Goal: Download file/media

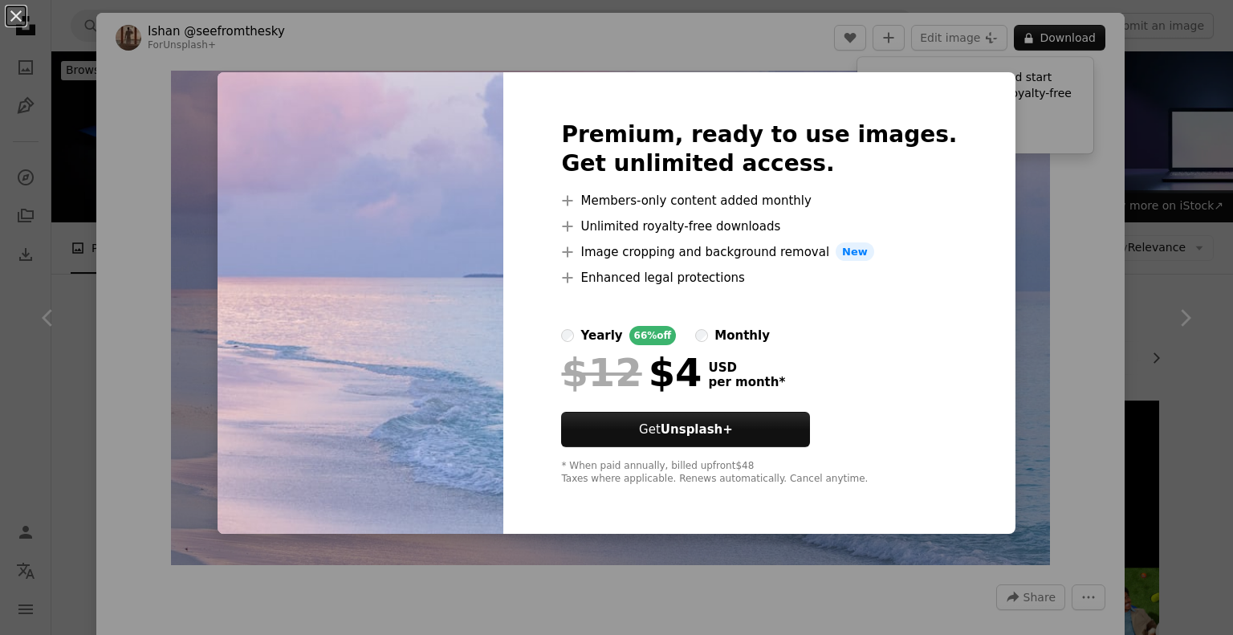
scroll to position [2006, 0]
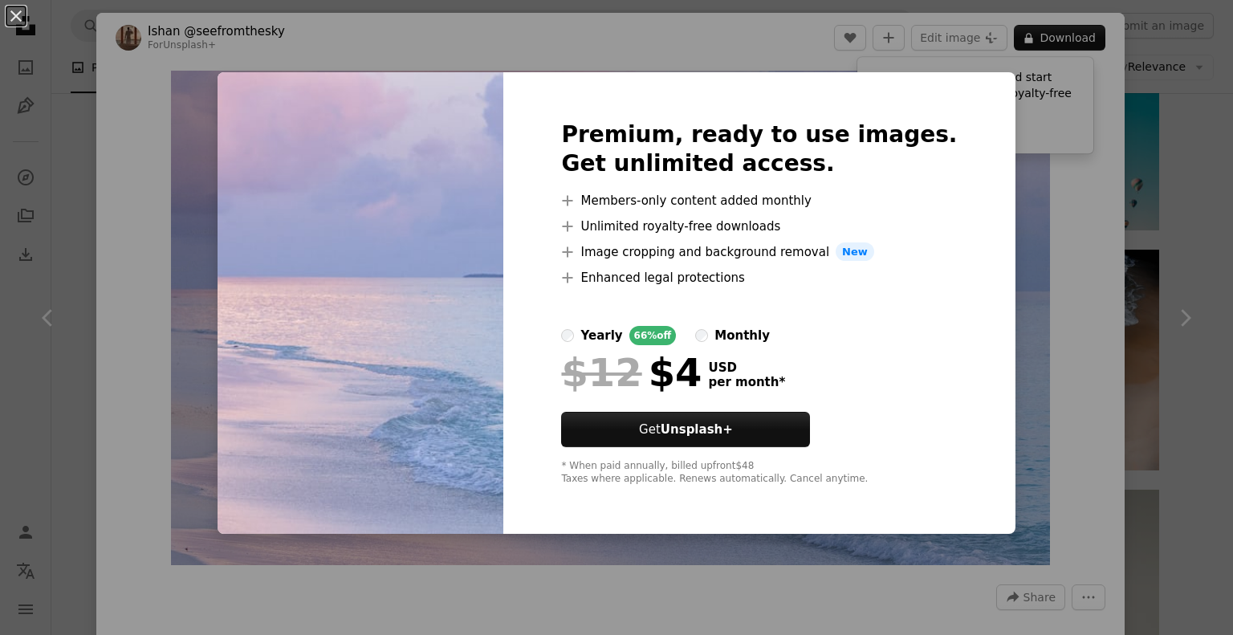
click at [56, 153] on div "An X shape Premium, ready to use images. Get unlimited access. A plus sign Memb…" at bounding box center [616, 317] width 1233 height 635
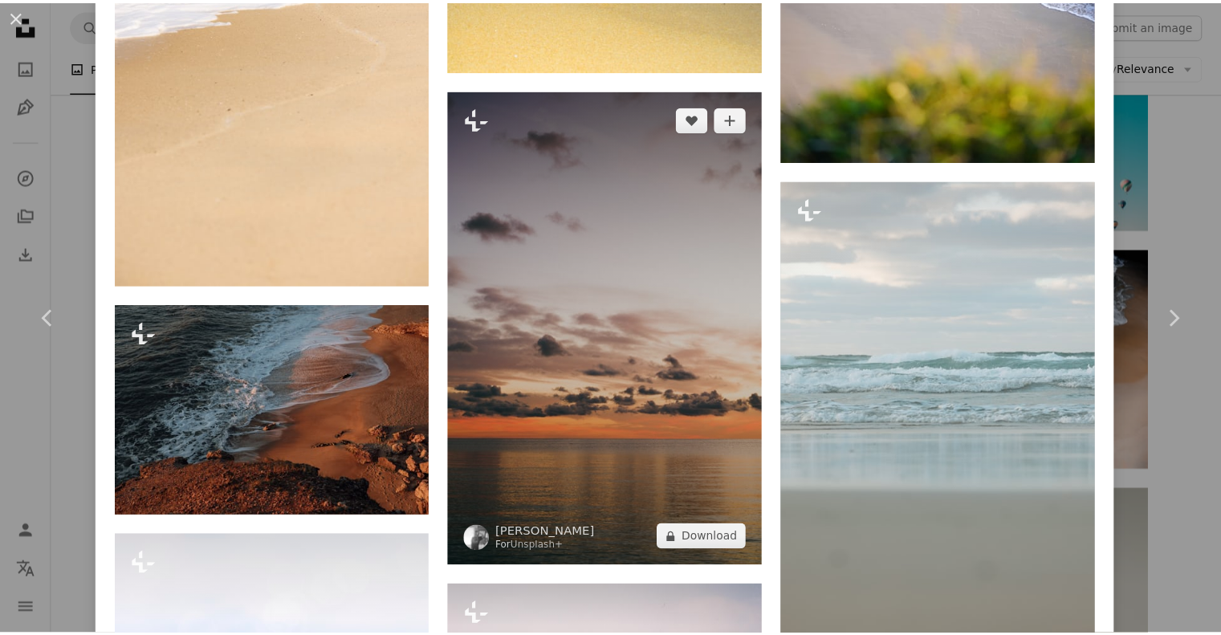
scroll to position [3095, 0]
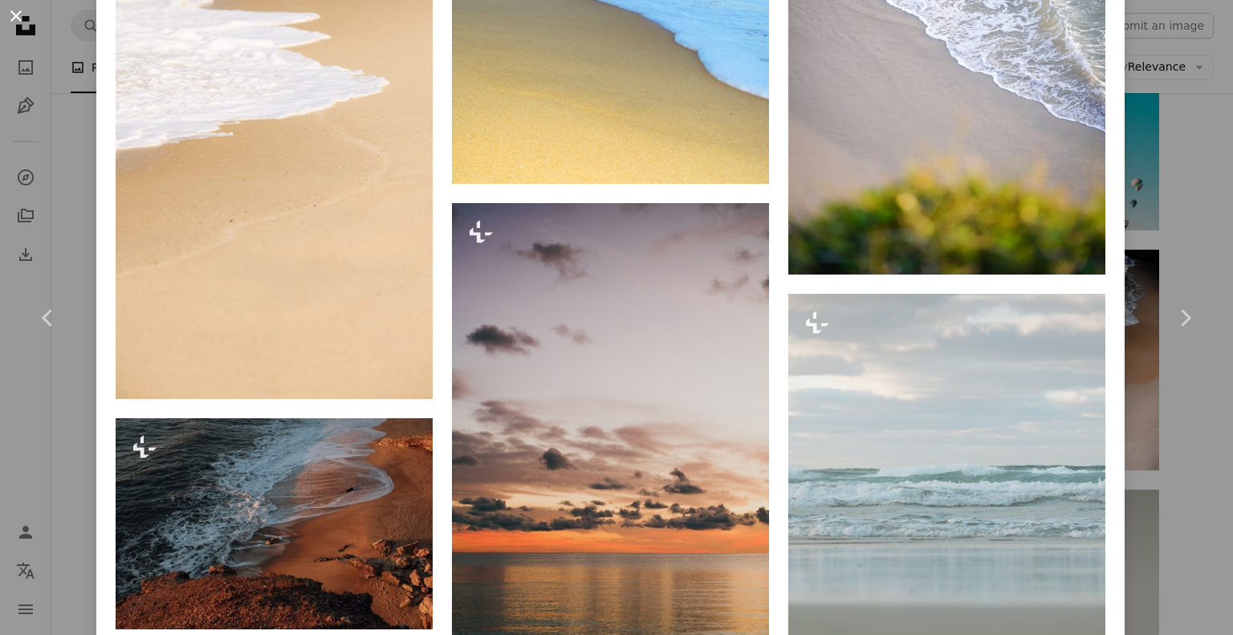
click at [15, 22] on button "An X shape" at bounding box center [15, 15] width 19 height 19
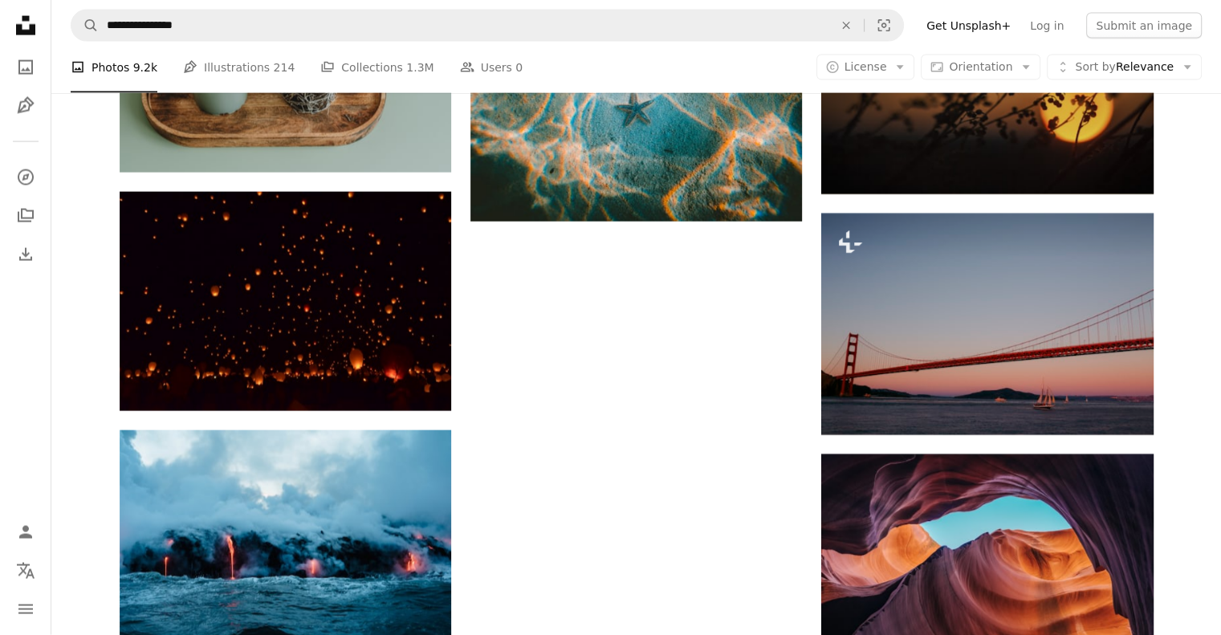
scroll to position [3039, 0]
